Goal: Navigation & Orientation: Find specific page/section

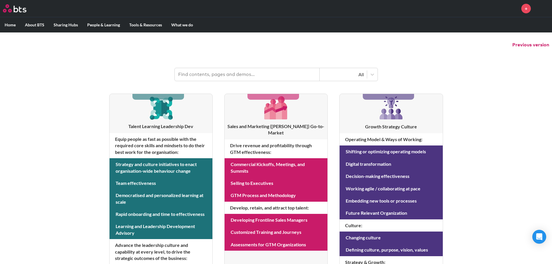
scroll to position [58, 0]
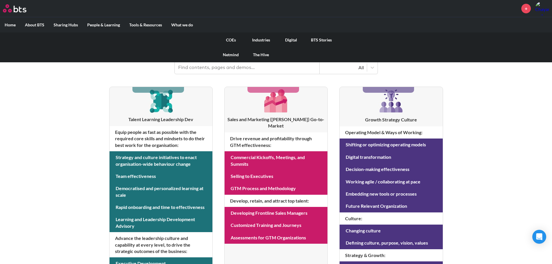
click at [316, 39] on link "BTS Stories" at bounding box center [321, 39] width 30 height 15
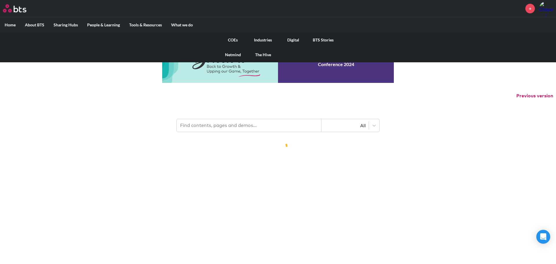
click at [180, 22] on label "What we do" at bounding box center [182, 24] width 31 height 15
click at [0, 0] on input "What we do" at bounding box center [0, 0] width 0 height 0
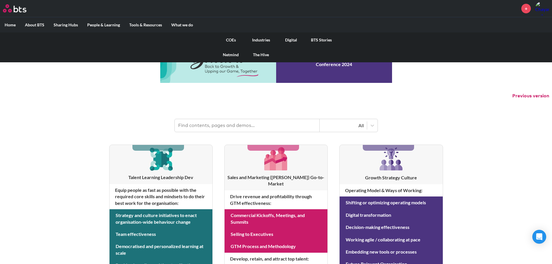
click at [313, 39] on link "BTS Stories" at bounding box center [321, 39] width 30 height 15
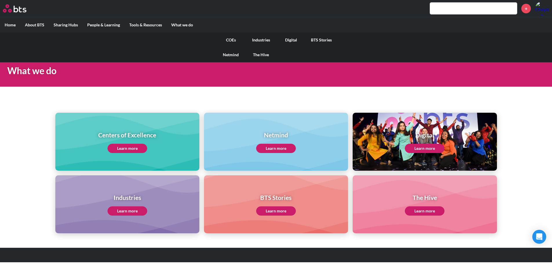
click at [313, 37] on link "BTS Stories" at bounding box center [321, 39] width 30 height 15
